Goal: Task Accomplishment & Management: Complete application form

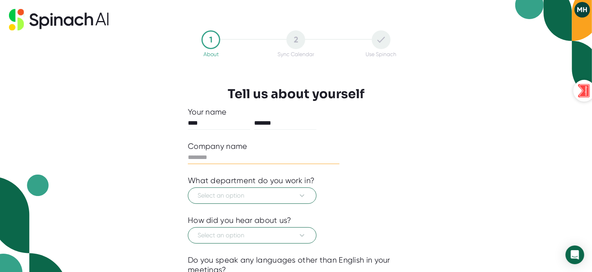
click at [256, 153] on input "text" at bounding box center [264, 157] width 152 height 12
type input "****"
click at [287, 188] on button "Select an option" at bounding box center [252, 195] width 129 height 16
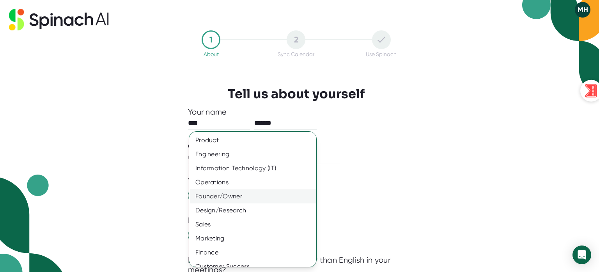
click at [244, 197] on div "Founder/Owner" at bounding box center [256, 196] width 134 height 14
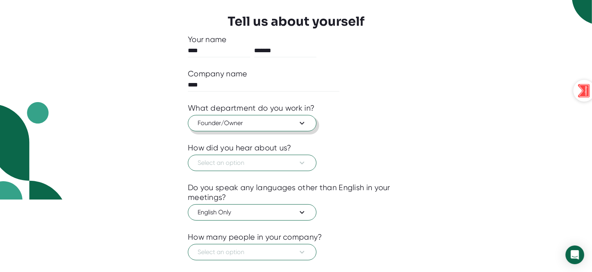
scroll to position [73, 0]
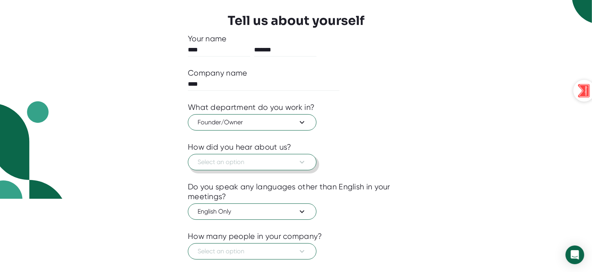
click at [298, 162] on icon at bounding box center [301, 161] width 9 height 9
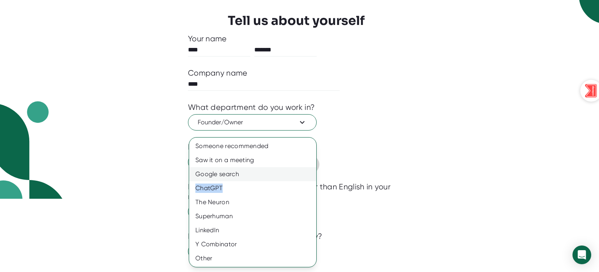
drag, startPoint x: 261, startPoint y: 183, endPoint x: 251, endPoint y: 172, distance: 14.6
click at [251, 172] on div "Someone recommended Saw it on a meeting Google search ChatGPT The Neuron Superh…" at bounding box center [252, 202] width 127 height 126
click at [251, 172] on div "Google search" at bounding box center [252, 174] width 127 height 14
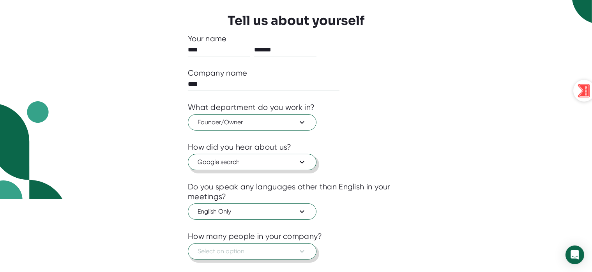
click at [298, 247] on icon at bounding box center [301, 251] width 9 height 9
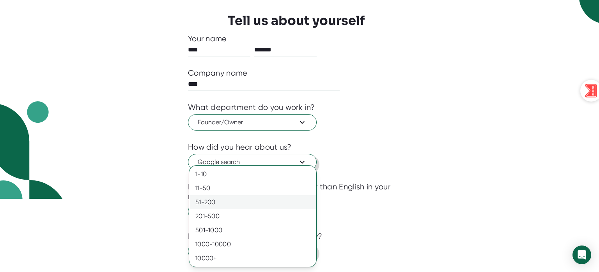
click at [218, 196] on div "51-200" at bounding box center [252, 202] width 127 height 14
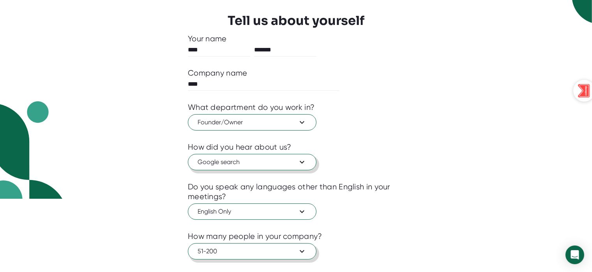
scroll to position [114, 0]
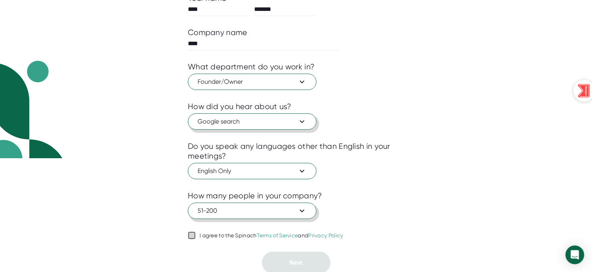
click at [192, 236] on input "I agree to the Spinach Terms of Service and Privacy Policy" at bounding box center [192, 235] width 8 height 9
checkbox input "true"
click at [302, 265] on button "Next" at bounding box center [296, 263] width 69 height 22
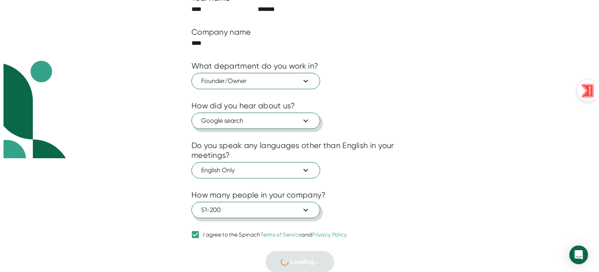
scroll to position [0, 0]
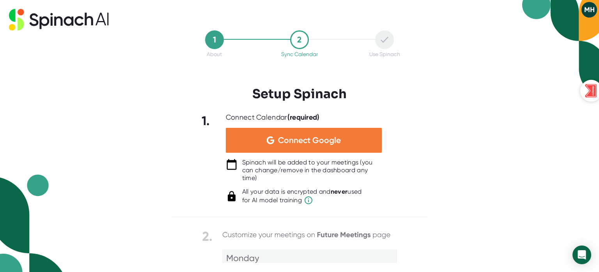
click at [330, 145] on div "Connect Google" at bounding box center [304, 140] width 156 height 25
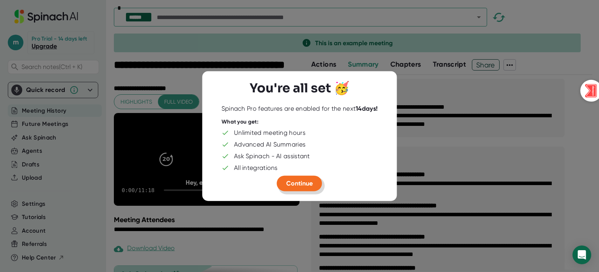
click at [303, 184] on span "Continue" at bounding box center [299, 183] width 26 height 7
